Goal: Task Accomplishment & Management: Manage account settings

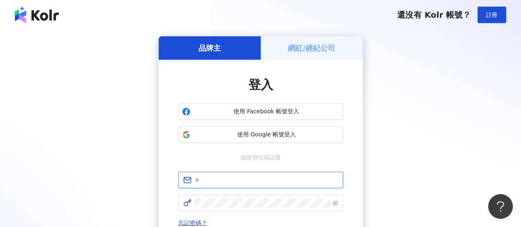
click at [283, 182] on input "text" at bounding box center [266, 179] width 143 height 9
type input "**********"
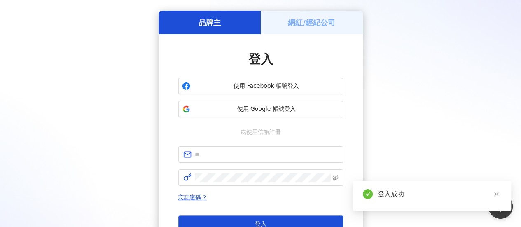
scroll to position [21, 0]
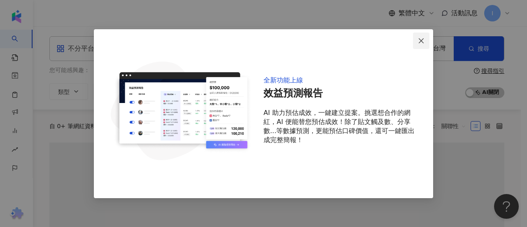
click at [423, 42] on icon "close" at bounding box center [421, 40] width 7 height 7
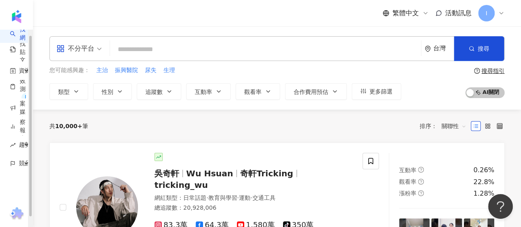
scroll to position [5, 0]
click at [501, 15] on icon at bounding box center [501, 13] width 7 height 7
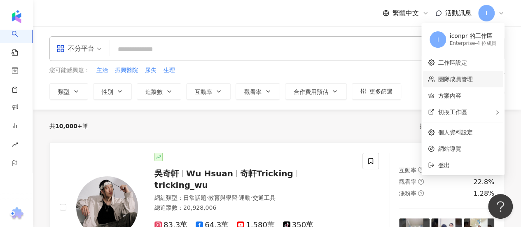
click at [472, 78] on link "團隊成員管理" at bounding box center [455, 79] width 35 height 7
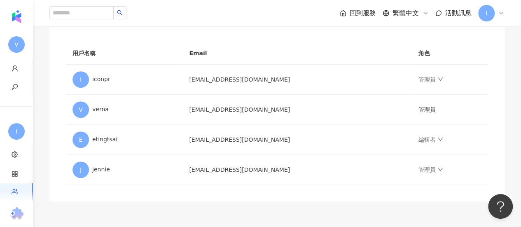
scroll to position [82, 0]
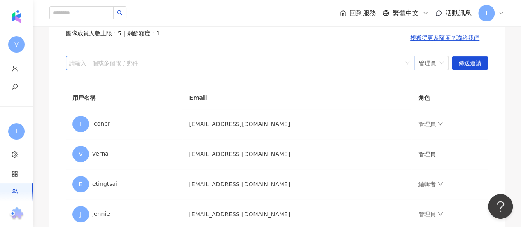
click at [253, 64] on div at bounding box center [236, 63] width 337 height 6
click at [254, 63] on div at bounding box center [236, 63] width 337 height 6
click at [285, 58] on div "請輸入一個或多個電子郵件" at bounding box center [240, 63] width 348 height 14
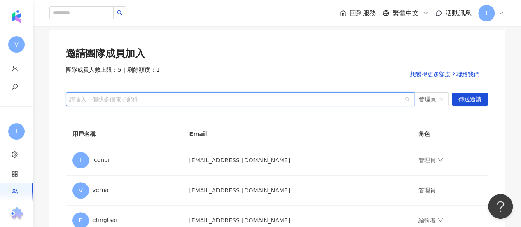
scroll to position [0, 0]
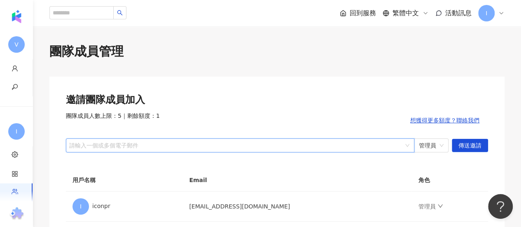
click at [119, 142] on div at bounding box center [236, 145] width 337 height 6
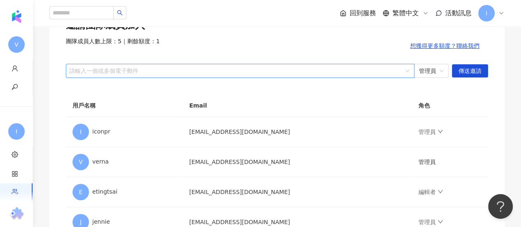
scroll to position [27, 0]
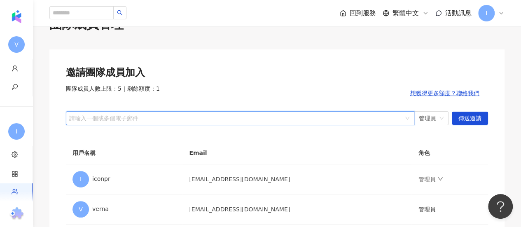
click at [201, 117] on div at bounding box center [236, 118] width 337 height 6
type input "*"
type input "**"
paste input "**********"
click at [432, 119] on span "管理員" at bounding box center [431, 118] width 25 height 13
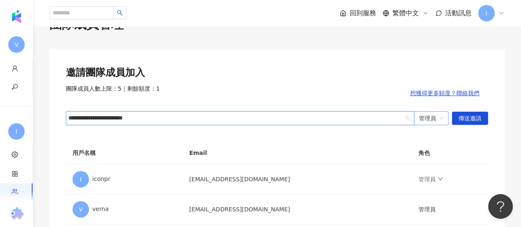
type input "**********"
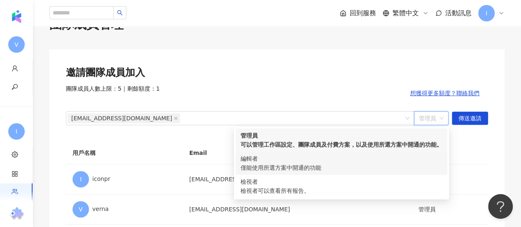
click at [388, 170] on div "僅能使用所選方案中開通的功能" at bounding box center [342, 167] width 202 height 9
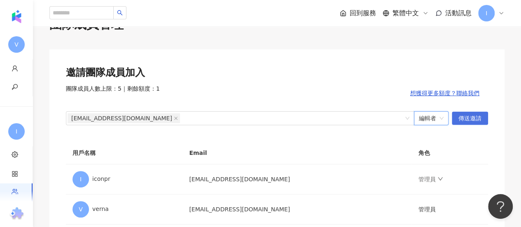
click at [467, 119] on span "傳送邀請" at bounding box center [469, 118] width 23 height 13
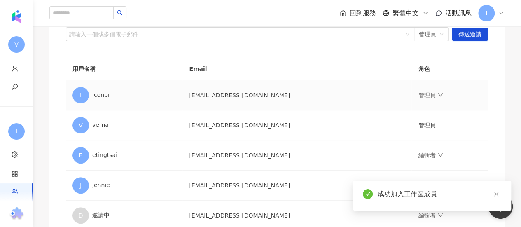
scroll to position [192, 0]
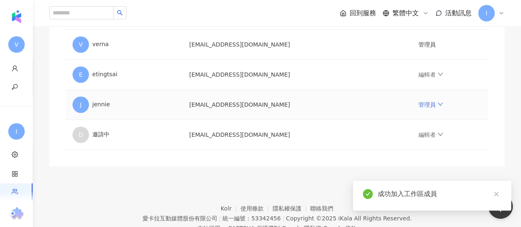
click at [424, 102] on link "管理員" at bounding box center [430, 104] width 25 height 7
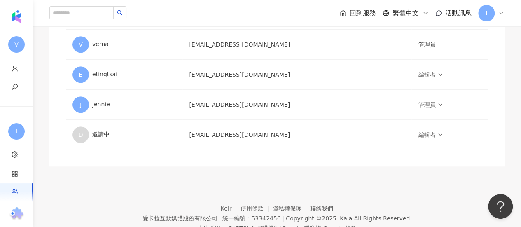
click at [279, 172] on footer "Kolr 使用條款 隱私權保護 聯絡我們 愛卡拉互動媒體股份有限公司 | 統一編號：53342456 | Copyright © 2025 iKala All…" at bounding box center [277, 211] width 488 height 91
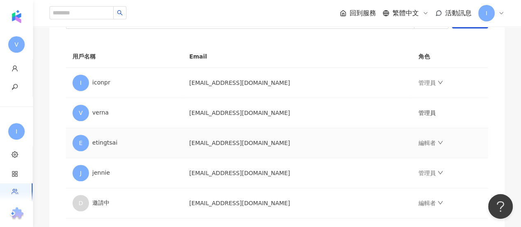
scroll to position [137, 0]
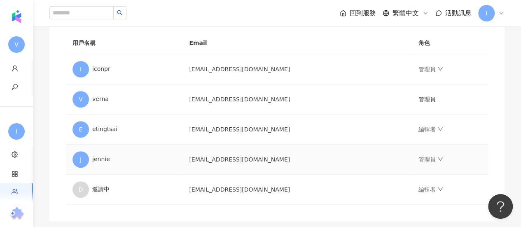
click at [486, 148] on td "管理員" at bounding box center [449, 160] width 77 height 30
click at [429, 162] on link "管理員" at bounding box center [430, 159] width 25 height 7
click at [479, 166] on td "管理員" at bounding box center [449, 160] width 77 height 30
click at [432, 66] on link "管理員" at bounding box center [430, 69] width 25 height 7
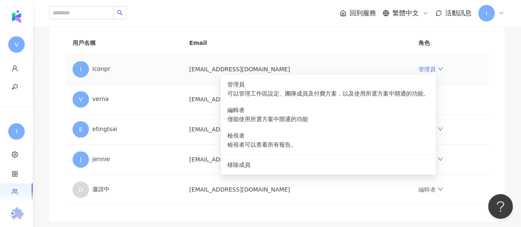
click at [437, 68] on icon "down" at bounding box center [440, 69] width 6 height 6
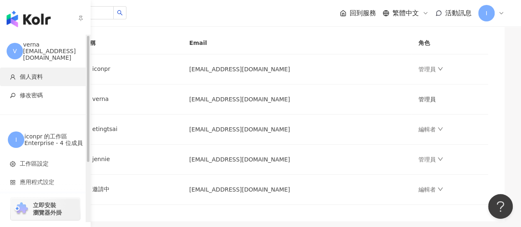
click at [15, 73] on span "button" at bounding box center [13, 77] width 6 height 8
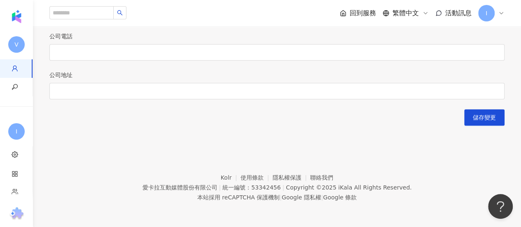
scroll to position [463, 0]
